Goal: Information Seeking & Learning: Learn about a topic

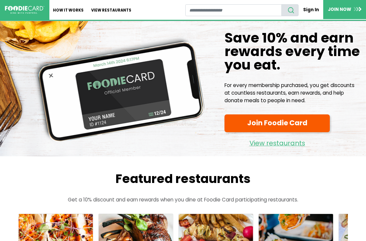
click at [114, 8] on link "View restaurants" at bounding box center [112, 10] width 48 height 20
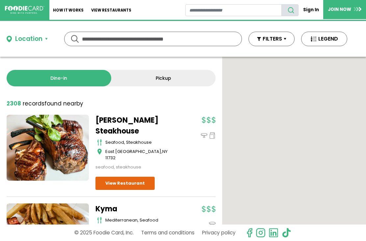
click at [35, 38] on div "Location" at bounding box center [28, 39] width 27 height 10
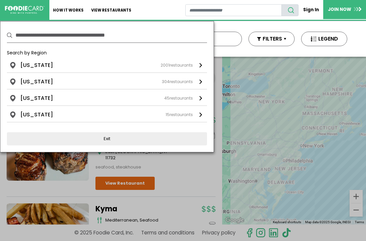
click at [43, 64] on li "[US_STATE]" at bounding box center [36, 65] width 33 height 8
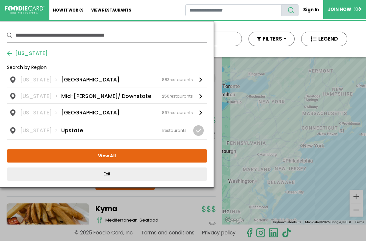
click at [82, 81] on li "[GEOGRAPHIC_DATA]" at bounding box center [90, 80] width 58 height 8
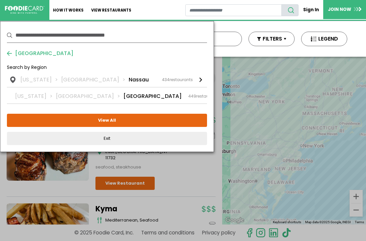
click at [129, 76] on li "Nassau" at bounding box center [139, 80] width 20 height 8
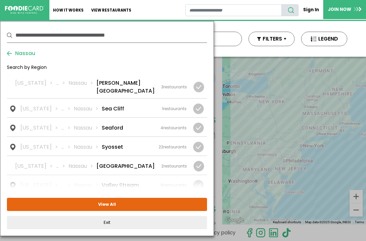
scroll to position [854, 0]
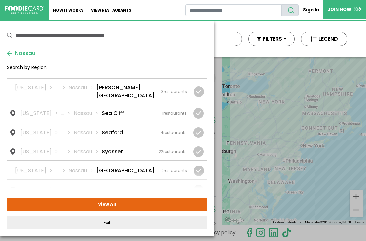
click at [134, 141] on link "[US_STATE] ... [GEOGRAPHIC_DATA] [GEOGRAPHIC_DATA] 22 restaurants" at bounding box center [107, 150] width 200 height 19
click at [134, 206] on button "View Selected ( 1 )" at bounding box center [107, 204] width 200 height 13
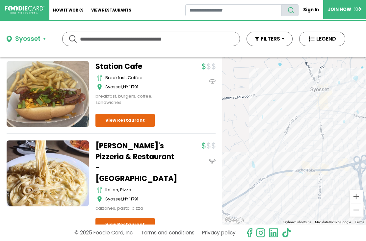
scroll to position [804, 0]
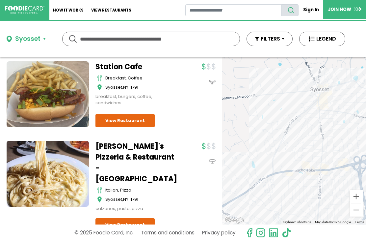
click at [137, 218] on link "View Restaurant" at bounding box center [125, 224] width 59 height 13
